Goal: Find specific page/section: Find specific page/section

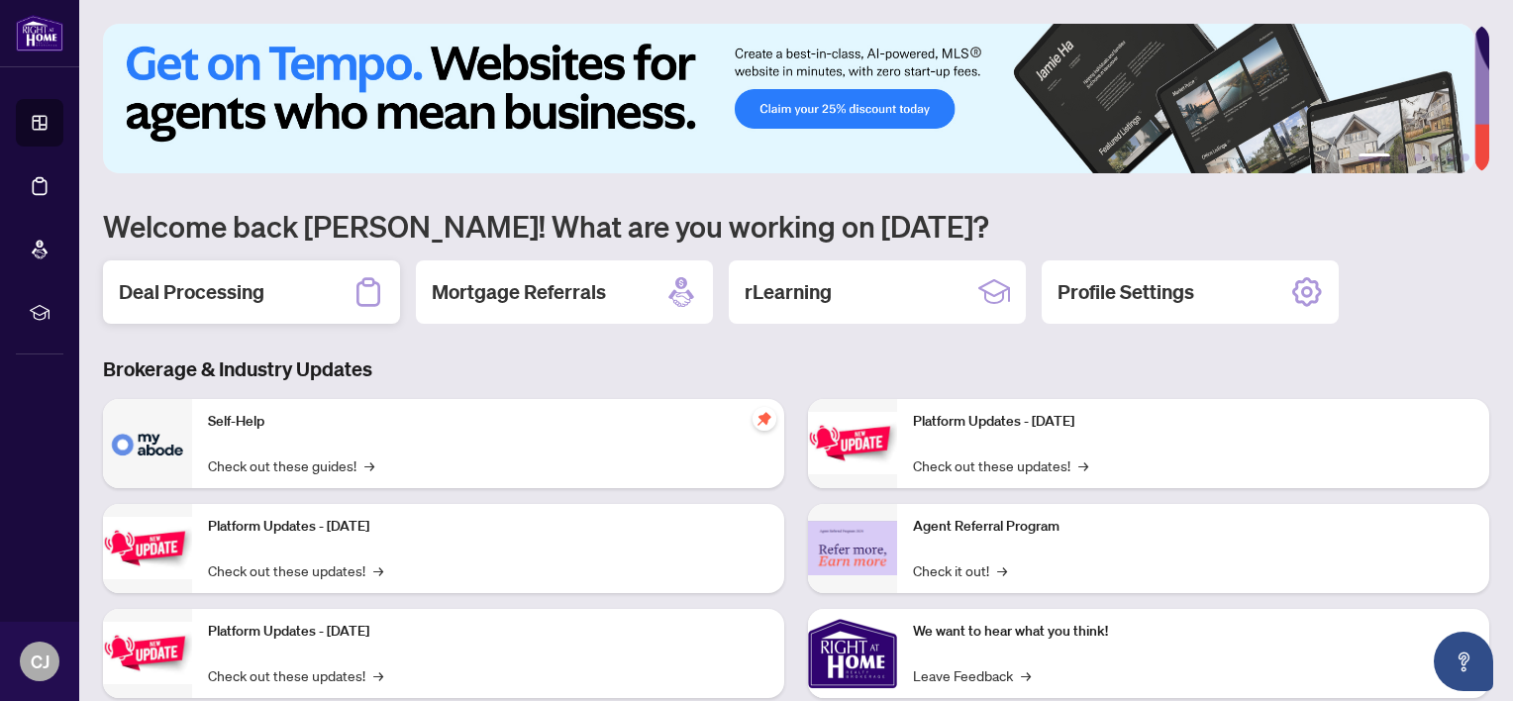
click at [242, 286] on h2 "Deal Processing" at bounding box center [192, 292] width 146 height 28
